Goal: Transaction & Acquisition: Purchase product/service

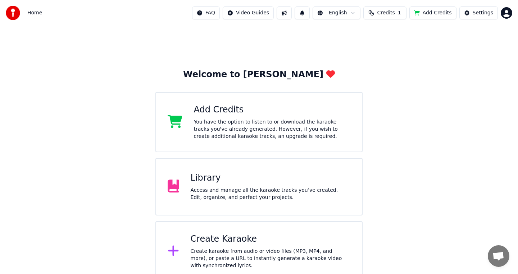
click at [260, 19] on html "Home FAQ Video Guides English Credits 1 Add Credits Settings Welcome to Youka A…" at bounding box center [259, 141] width 518 height 282
click at [307, 15] on html "Home FAQ Video Guides English Credits 1 Add Credits Settings Welcome to Youka A…" at bounding box center [259, 141] width 518 height 282
click at [307, 15] on button at bounding box center [301, 12] width 15 height 13
click at [332, 14] on html "Home FAQ Video Guides English Credits 1 Add Credits Settings Welcome to Youka A…" at bounding box center [259, 141] width 518 height 282
click at [398, 13] on html "Home FAQ Video Guides English Credits 1 Add Credits Settings Welcome to Youka A…" at bounding box center [259, 141] width 518 height 282
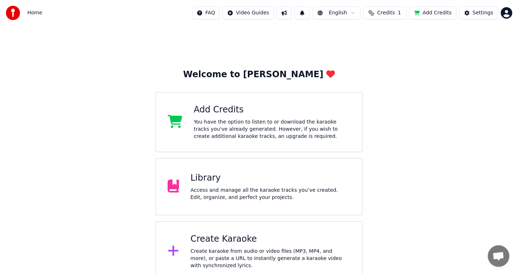
click at [398, 13] on button "Credits 1" at bounding box center [384, 12] width 43 height 13
click at [385, 69] on button "Refresh" at bounding box center [386, 66] width 37 height 13
click at [434, 9] on button "Add Credits" at bounding box center [432, 12] width 47 height 13
